Goal: Find specific fact: Find specific fact

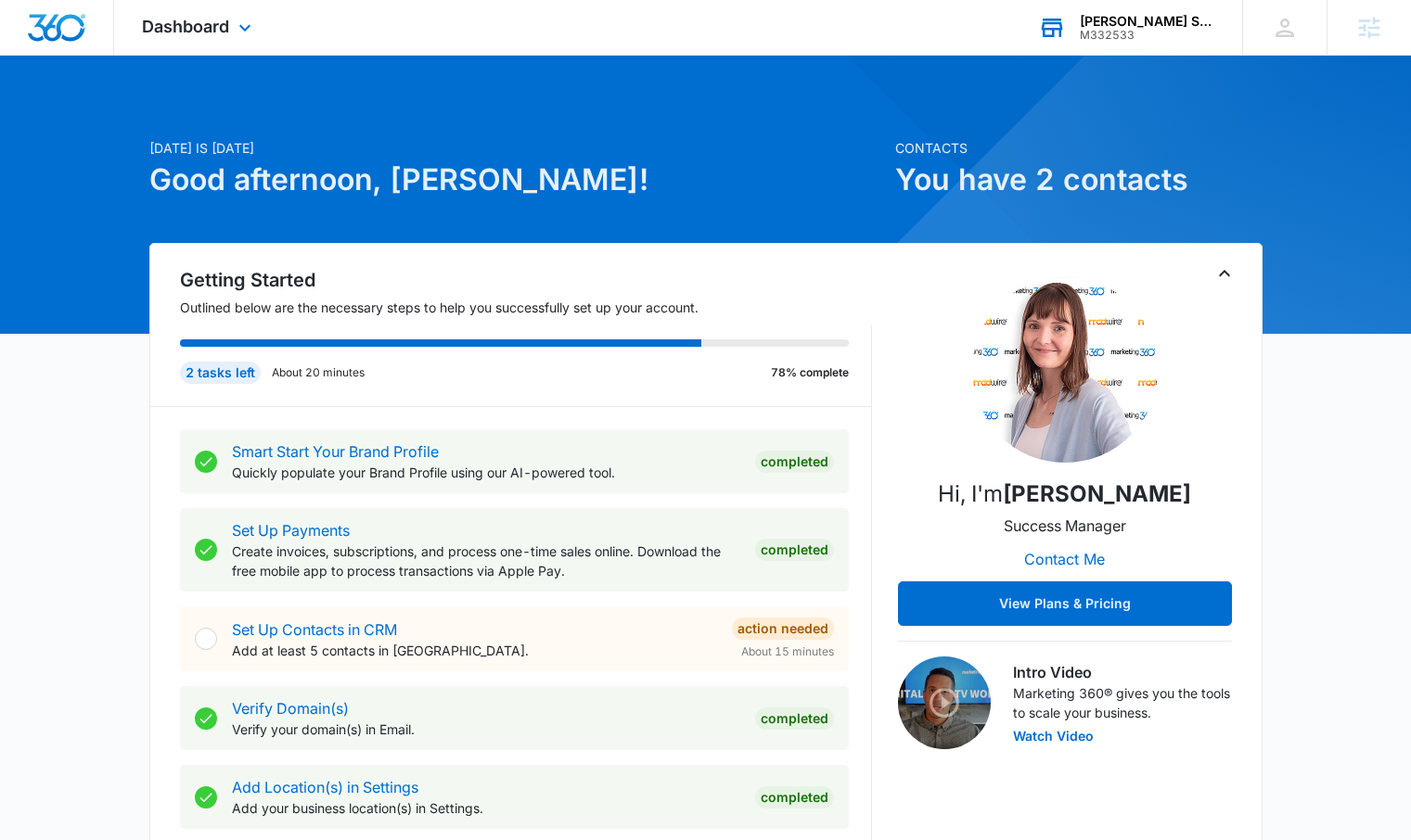
click at [1114, 26] on div "[PERSON_NAME] Strategic Advisors" at bounding box center [1147, 21] width 135 height 15
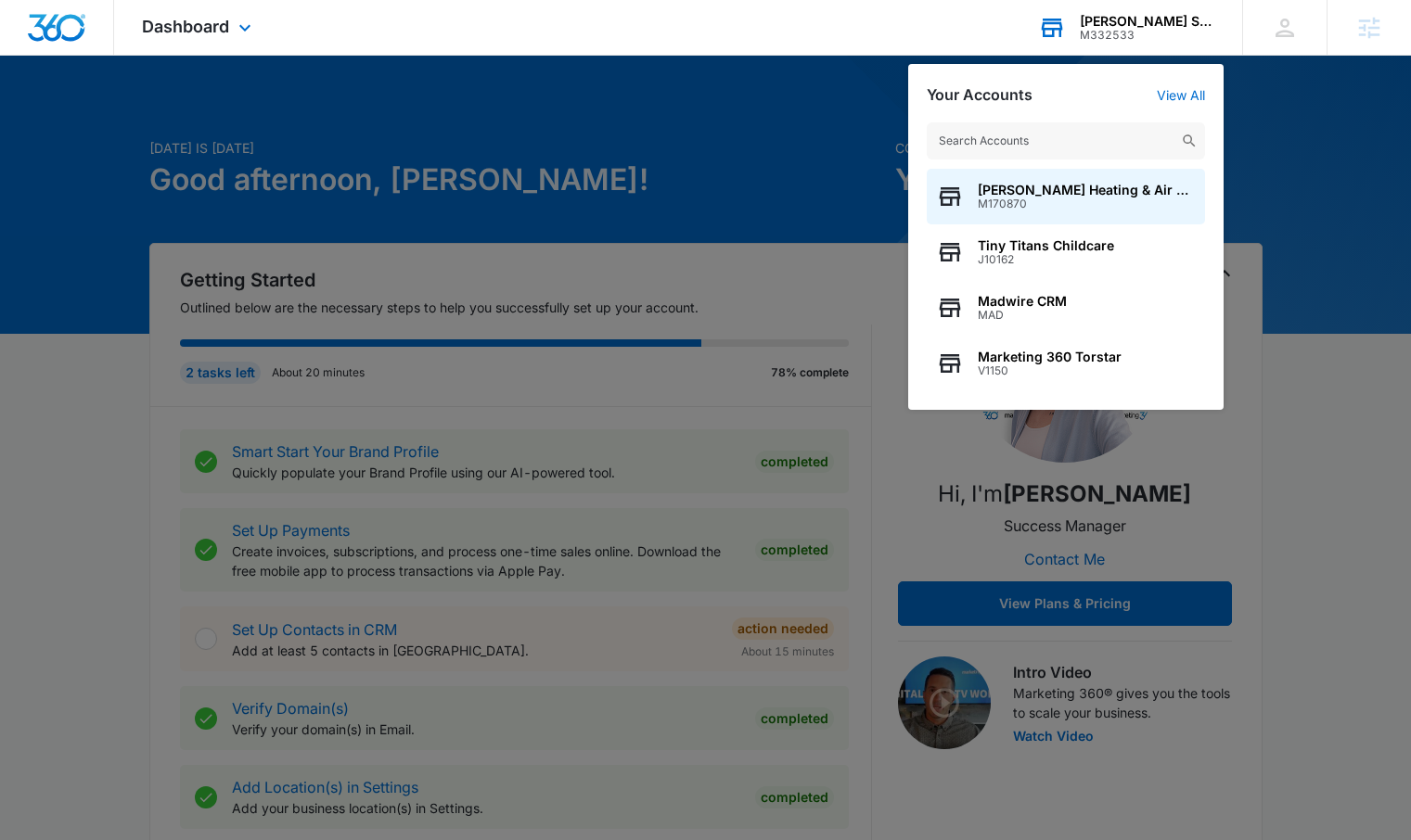
click at [1019, 138] on input "text" at bounding box center [1066, 140] width 278 height 37
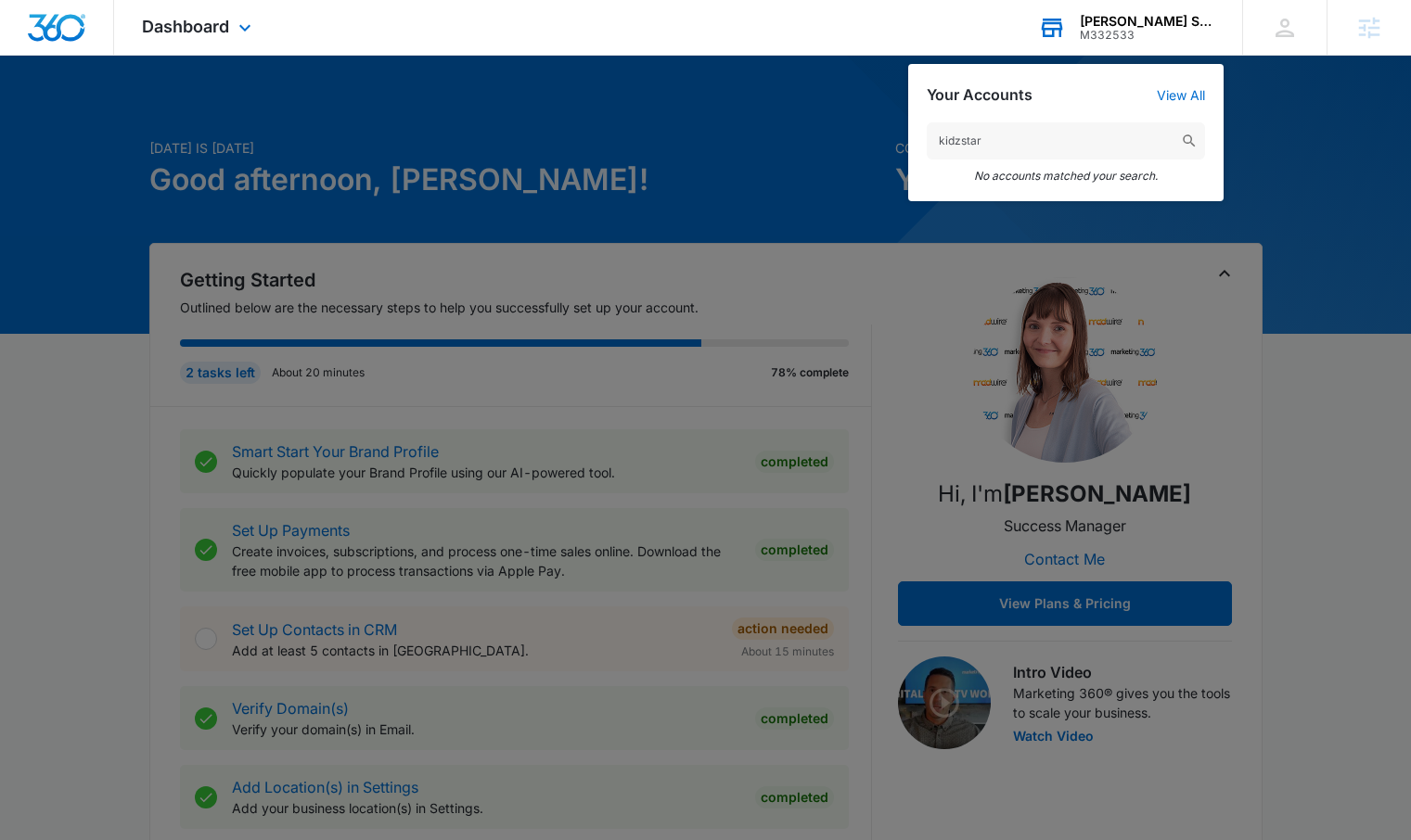
click at [1011, 147] on input "kidzstar" at bounding box center [1066, 140] width 278 height 37
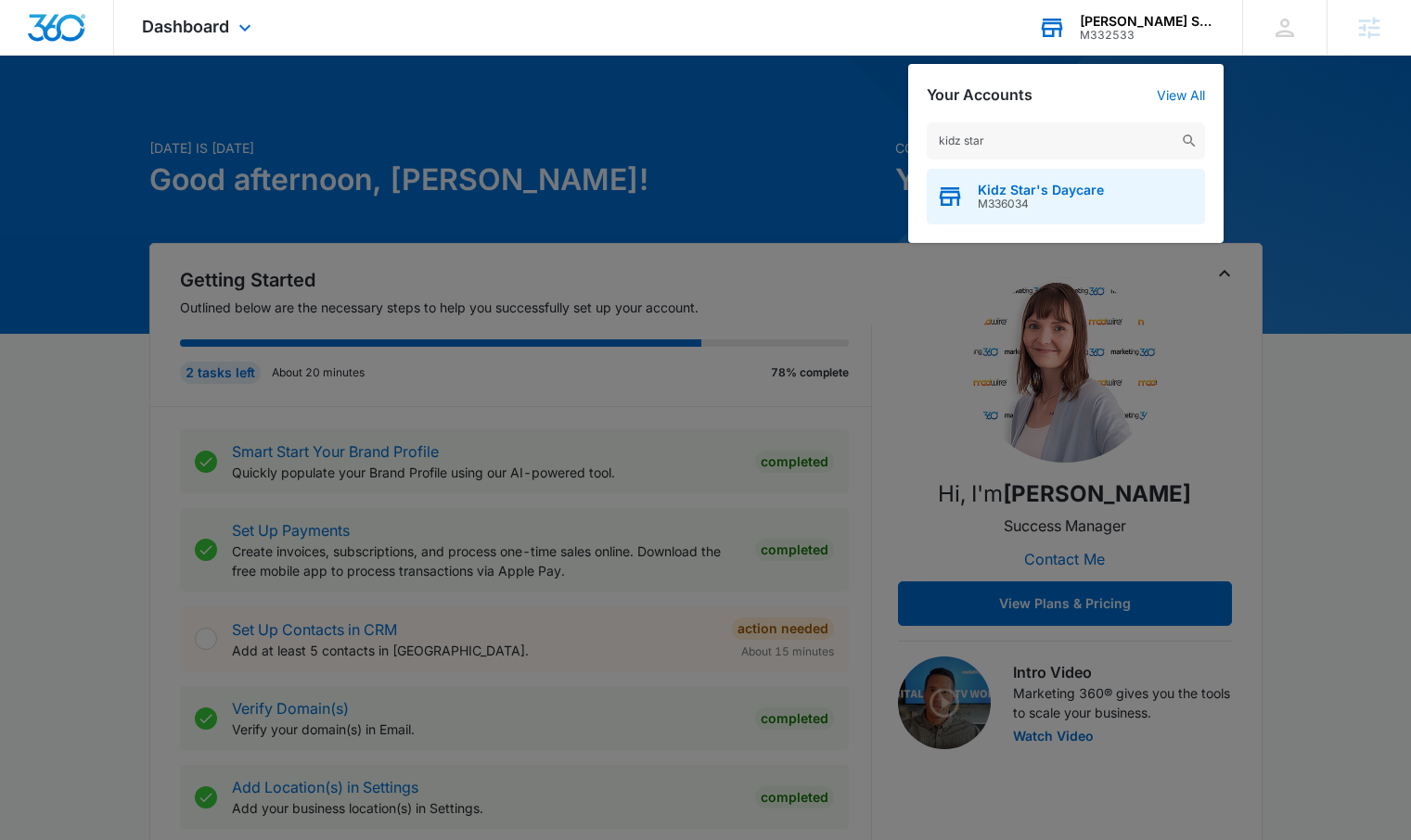
type input "kidz star"
click at [1049, 190] on span "Kidz Star's Daycare" at bounding box center [1040, 189] width 126 height 15
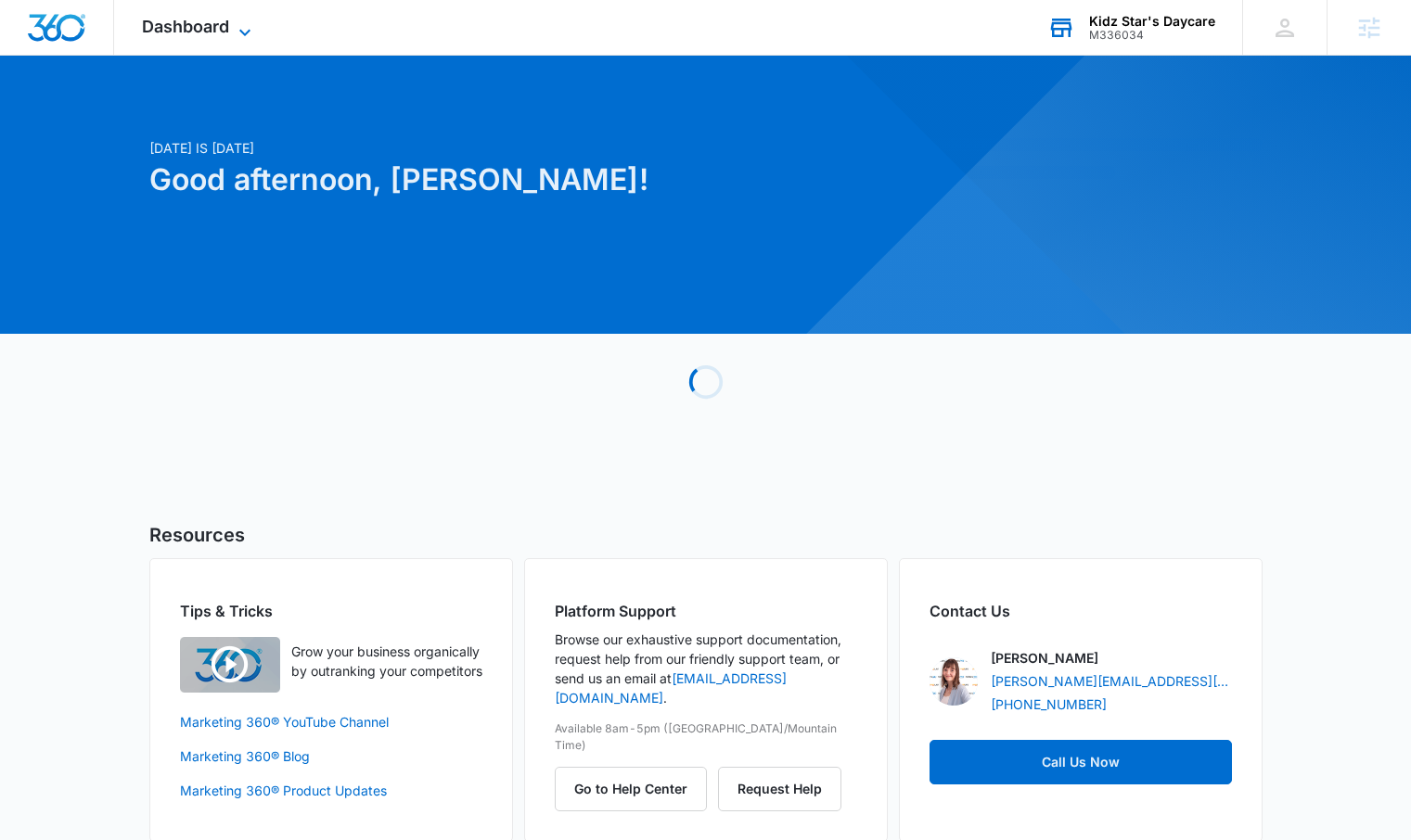
click at [246, 25] on icon at bounding box center [245, 32] width 22 height 22
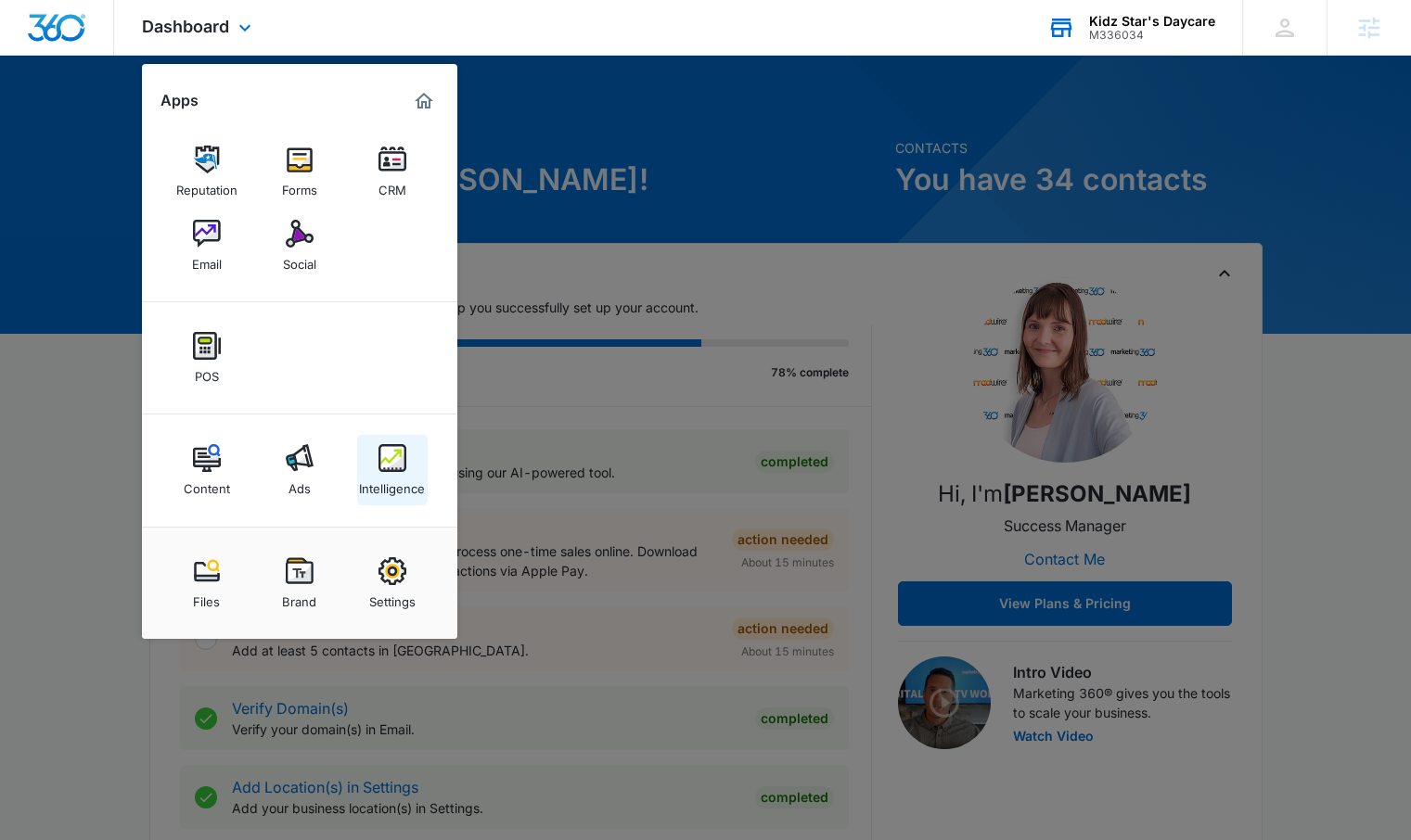
click at [399, 458] on img at bounding box center [392, 458] width 28 height 28
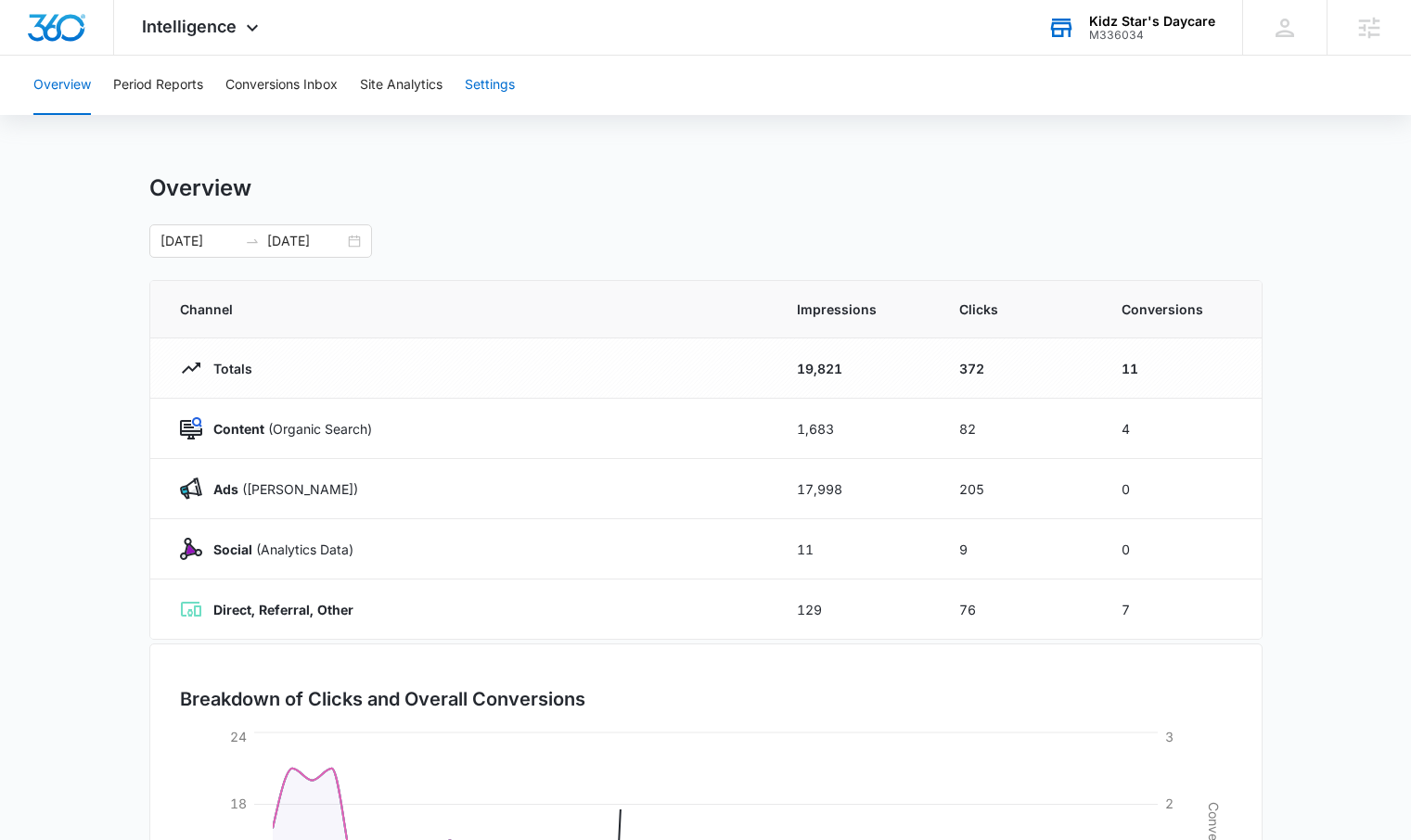
click at [507, 78] on button "Settings" at bounding box center [489, 85] width 50 height 60
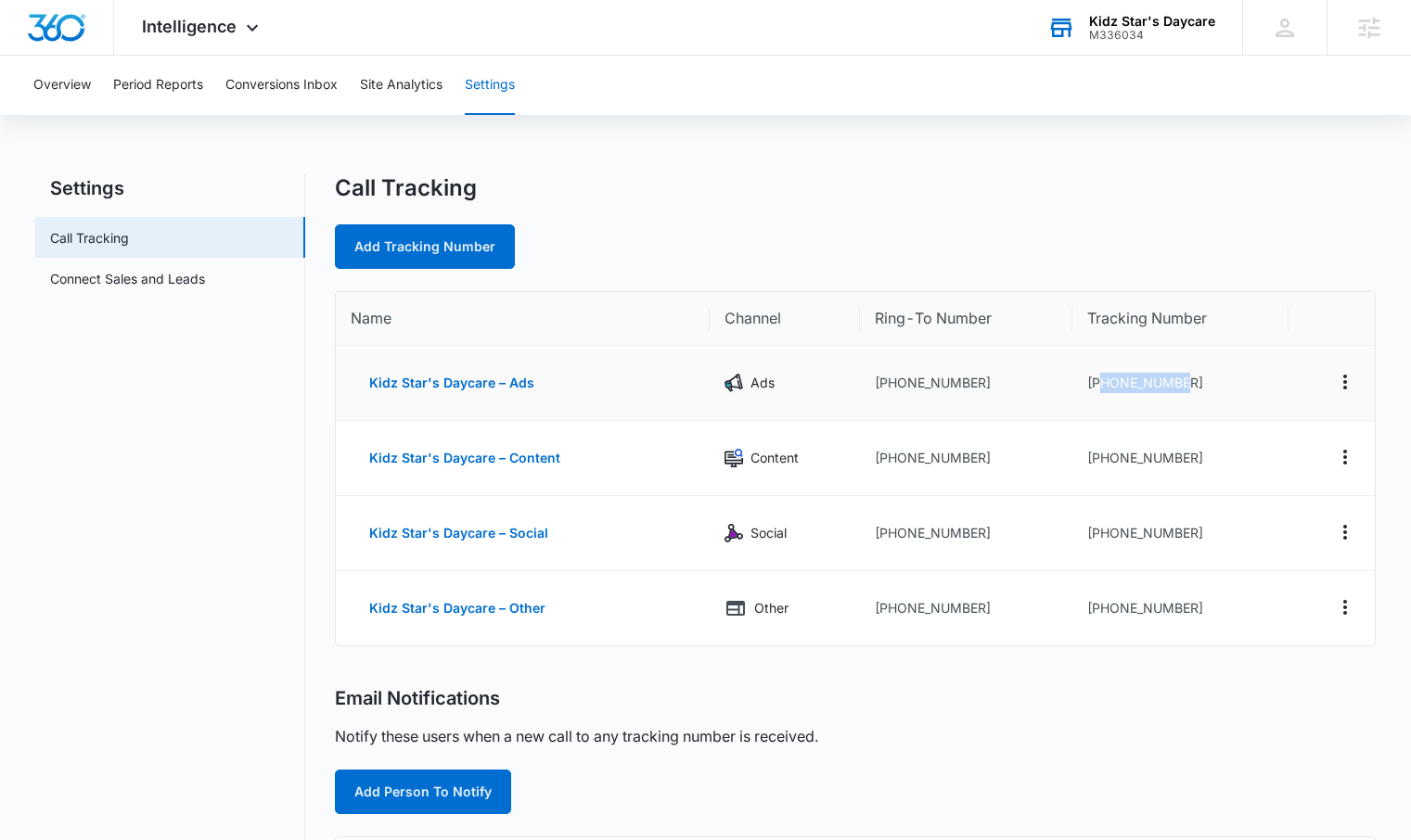
drag, startPoint x: 1192, startPoint y: 383, endPoint x: 1101, endPoint y: 385, distance: 91.0
click at [1101, 385] on td "[PHONE_NUMBER]" at bounding box center [1181, 384] width 216 height 75
copy td "4102041236"
